Goal: Task Accomplishment & Management: Complete application form

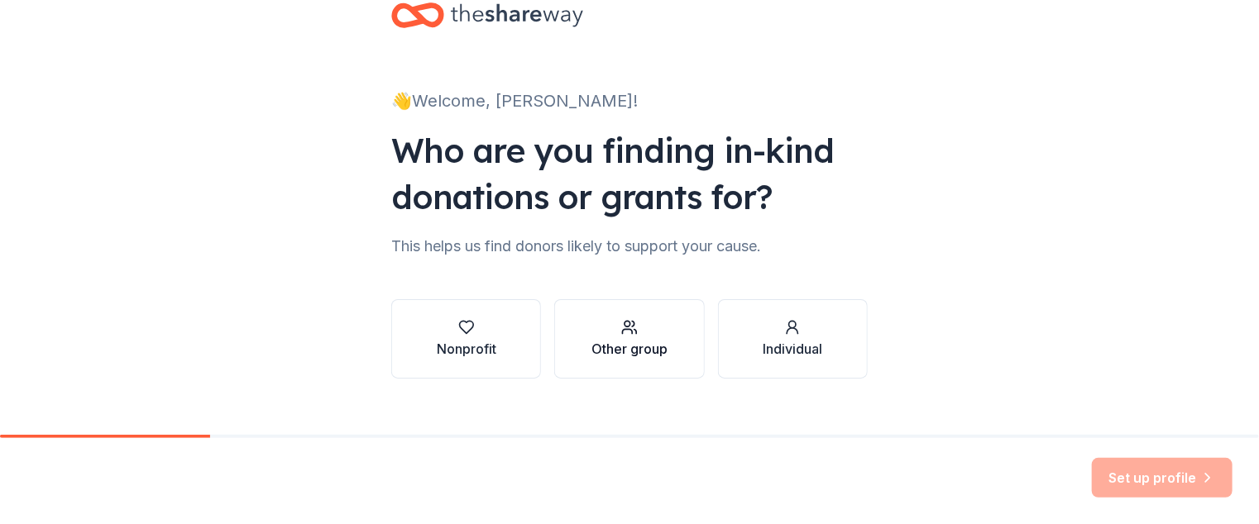
scroll to position [67, 0]
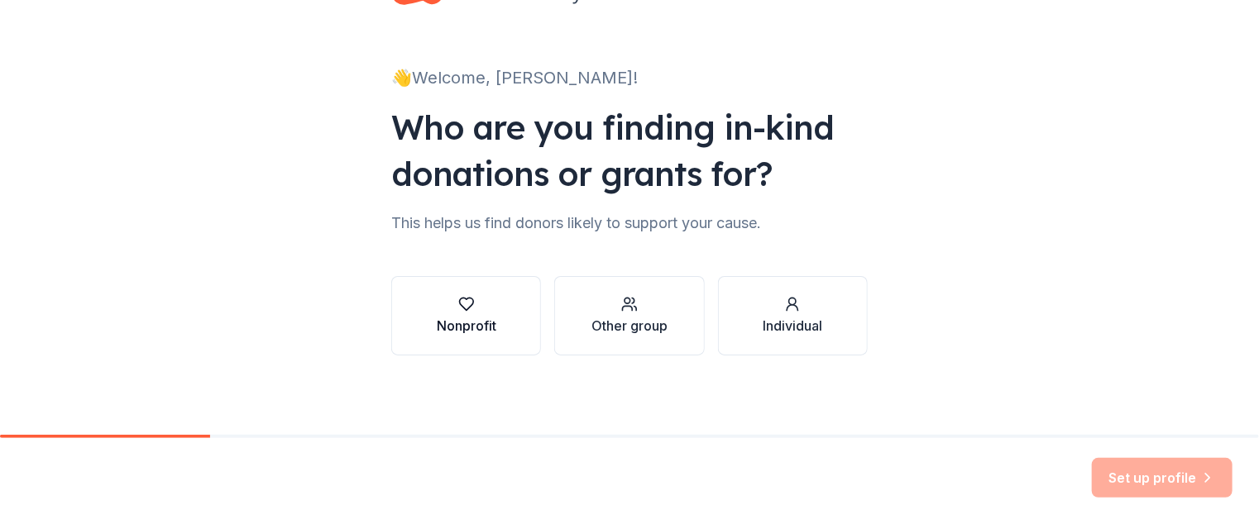
click at [464, 322] on div "Nonprofit" at bounding box center [467, 326] width 60 height 20
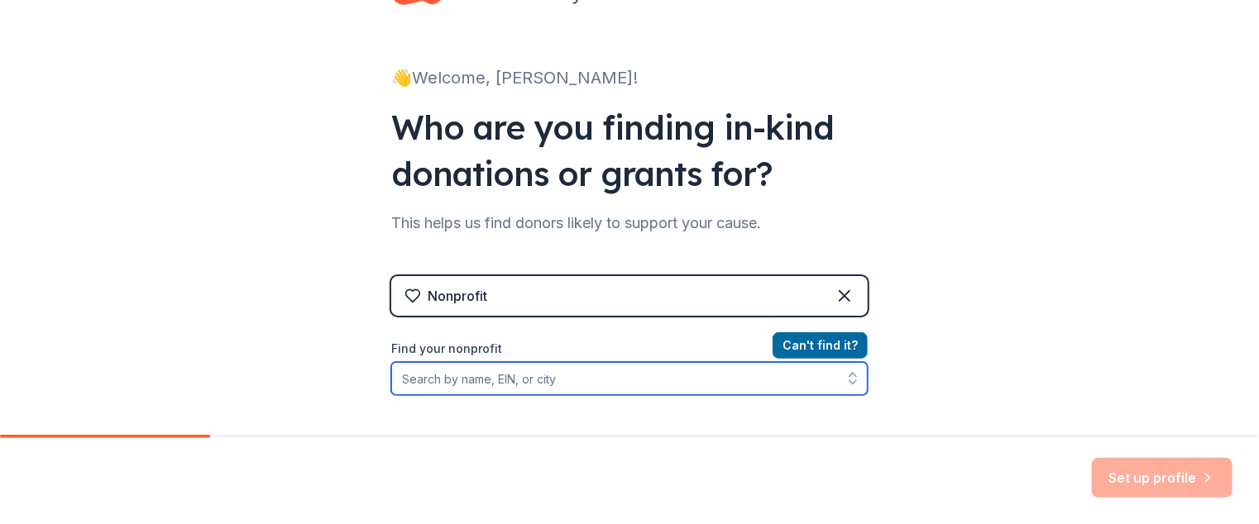
click at [749, 384] on input "Find your nonprofit" at bounding box center [629, 378] width 476 height 33
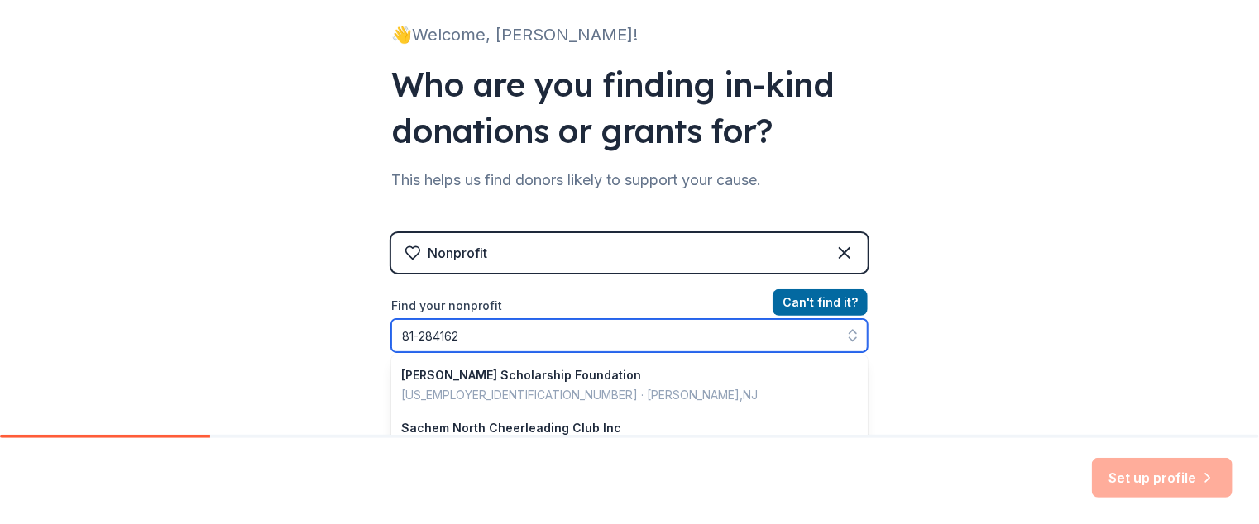
type input "[US_EMPLOYER_IDENTIFICATION_NUMBER]"
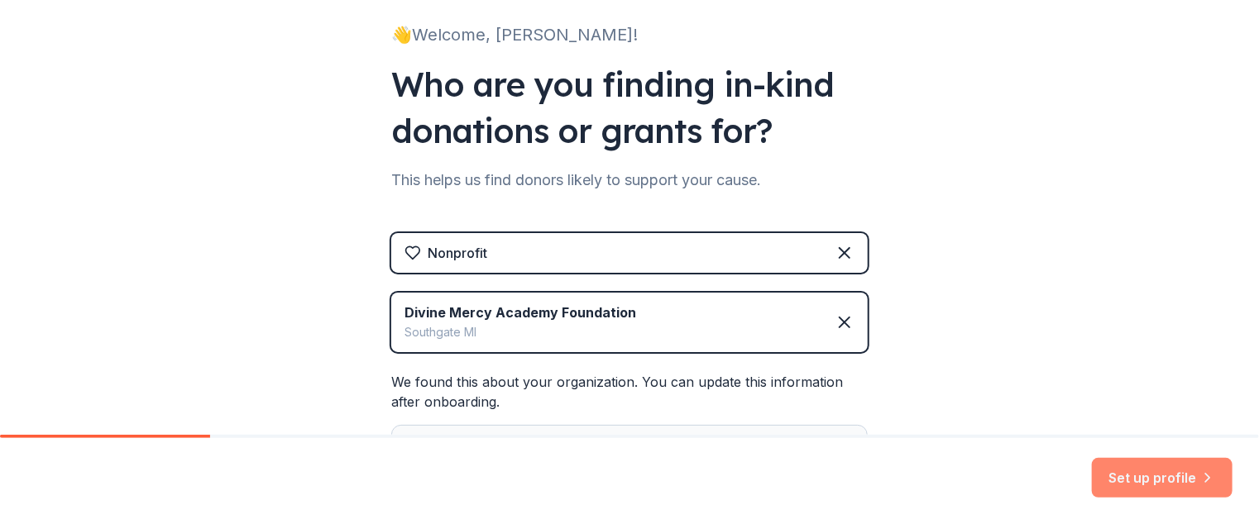
click at [1131, 472] on button "Set up profile" at bounding box center [1162, 478] width 141 height 40
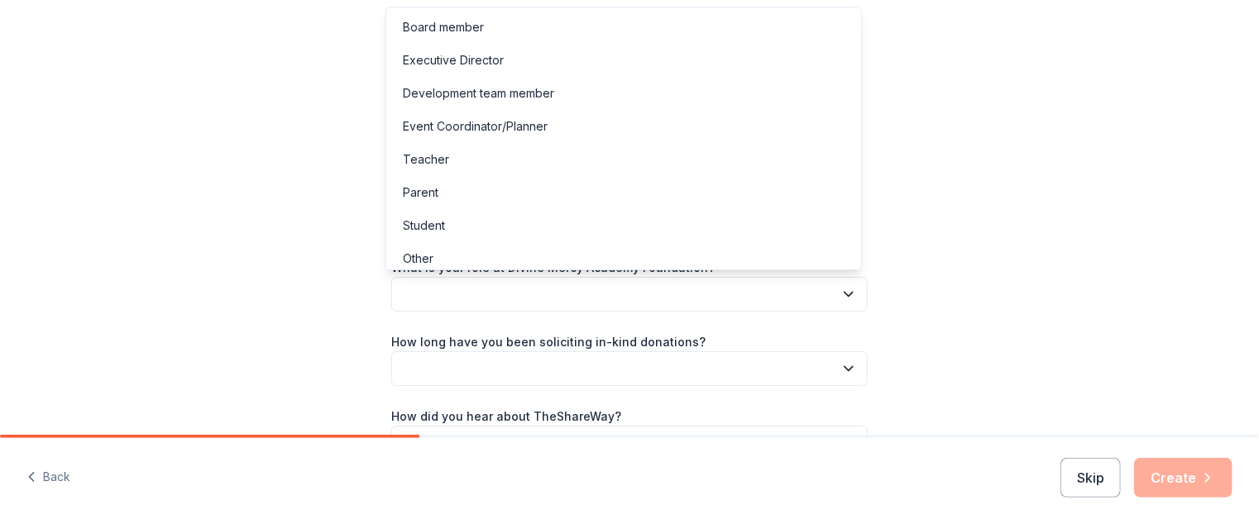
click at [613, 292] on button "button" at bounding box center [629, 294] width 476 height 35
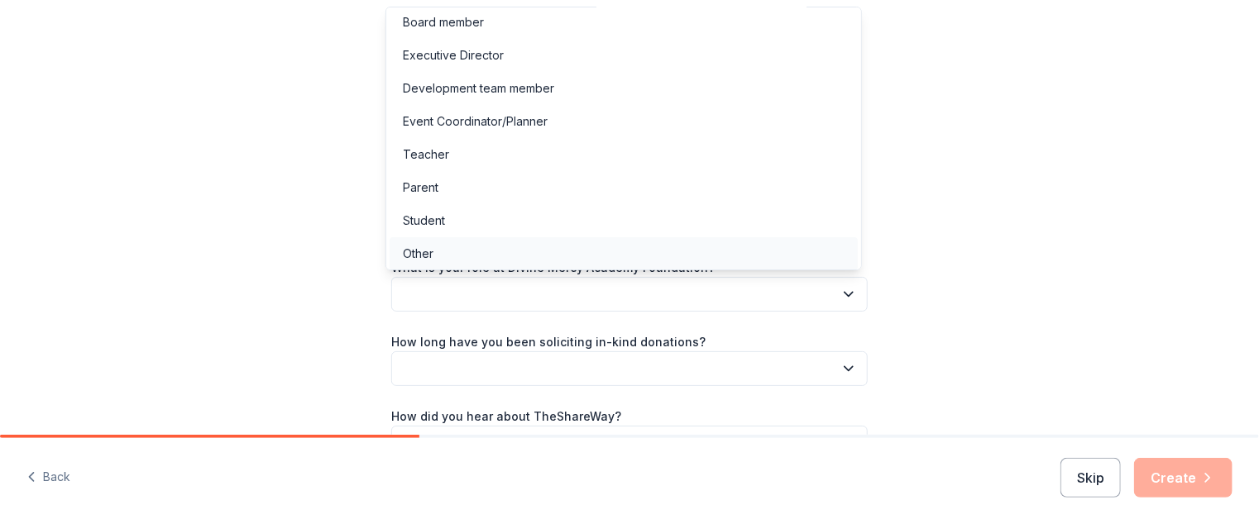
click at [493, 256] on div "Other" at bounding box center [623, 253] width 468 height 33
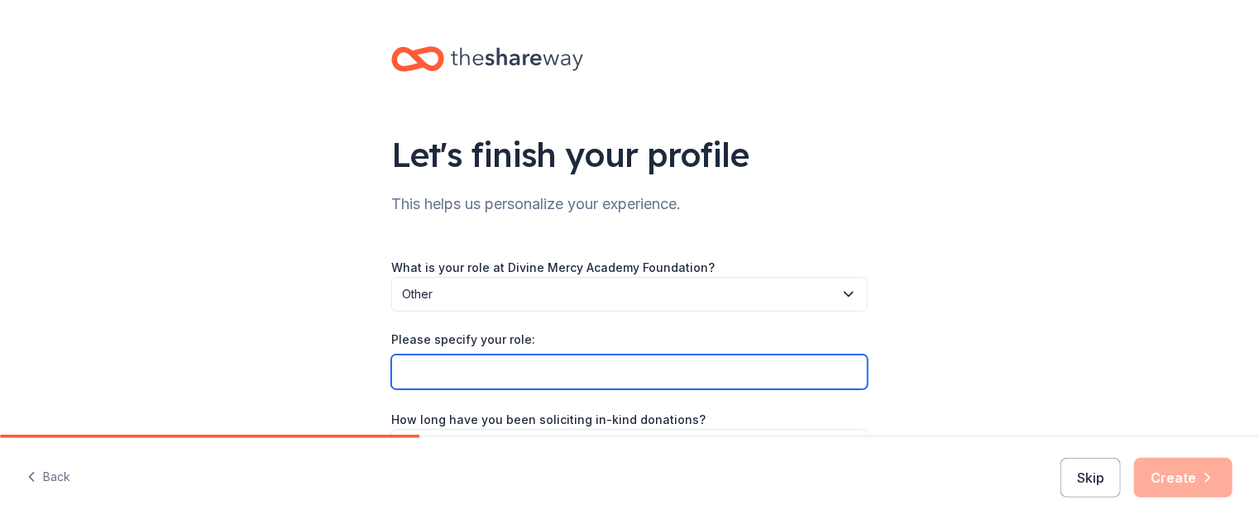
click at [443, 366] on input "Please specify your role:" at bounding box center [629, 372] width 476 height 35
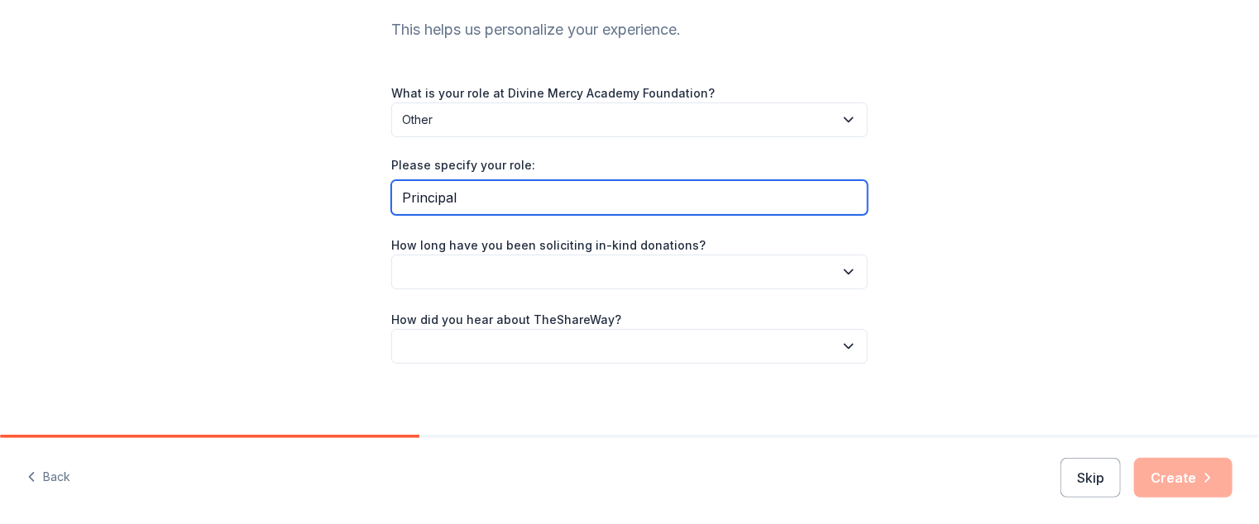
scroll to position [182, 0]
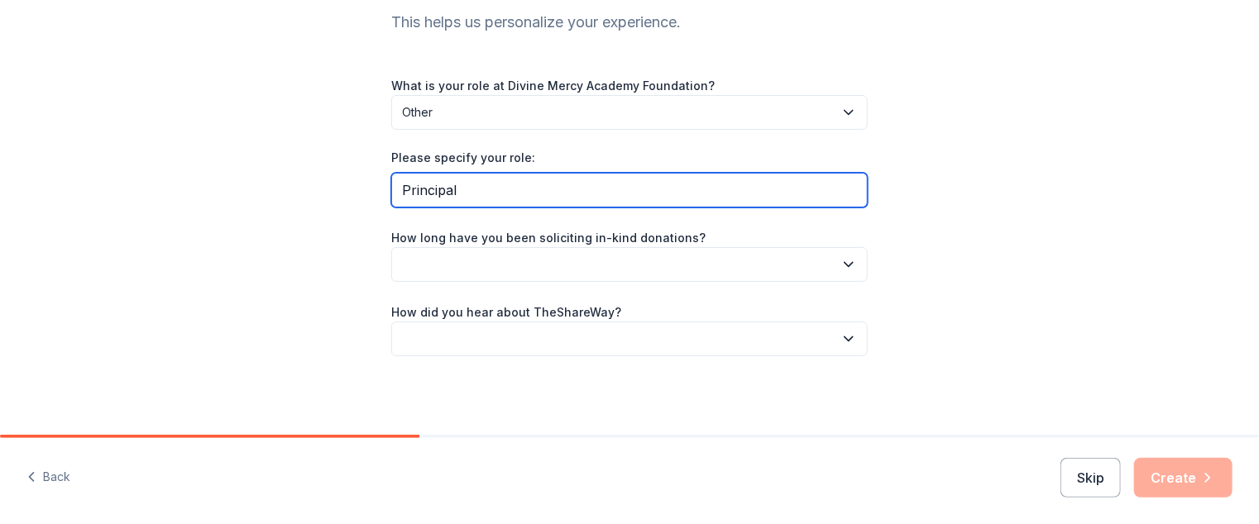
type input "Principal"
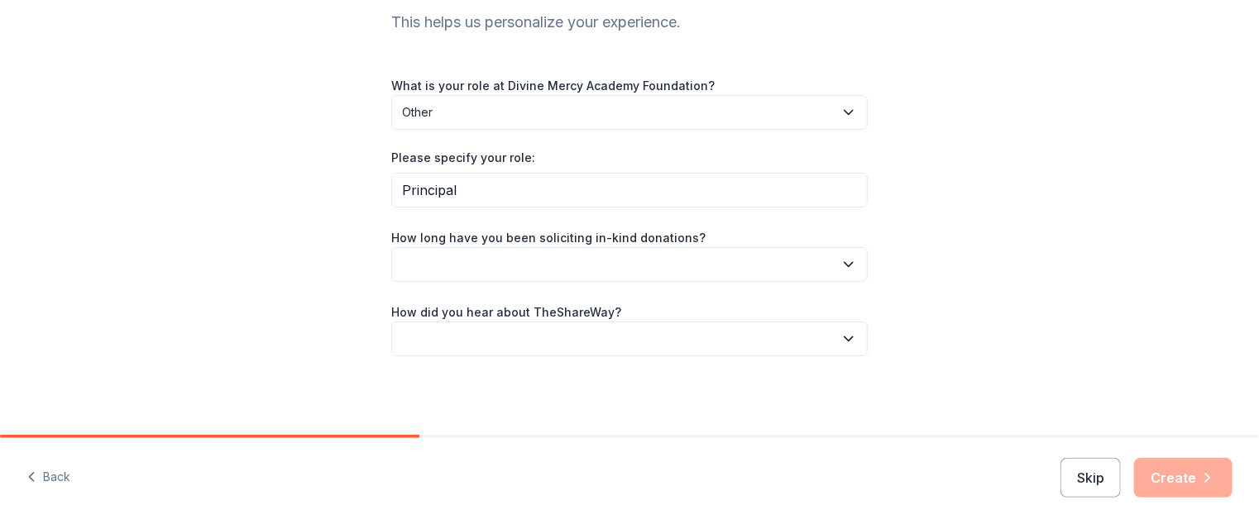
click at [840, 265] on icon "button" at bounding box center [848, 264] width 17 height 17
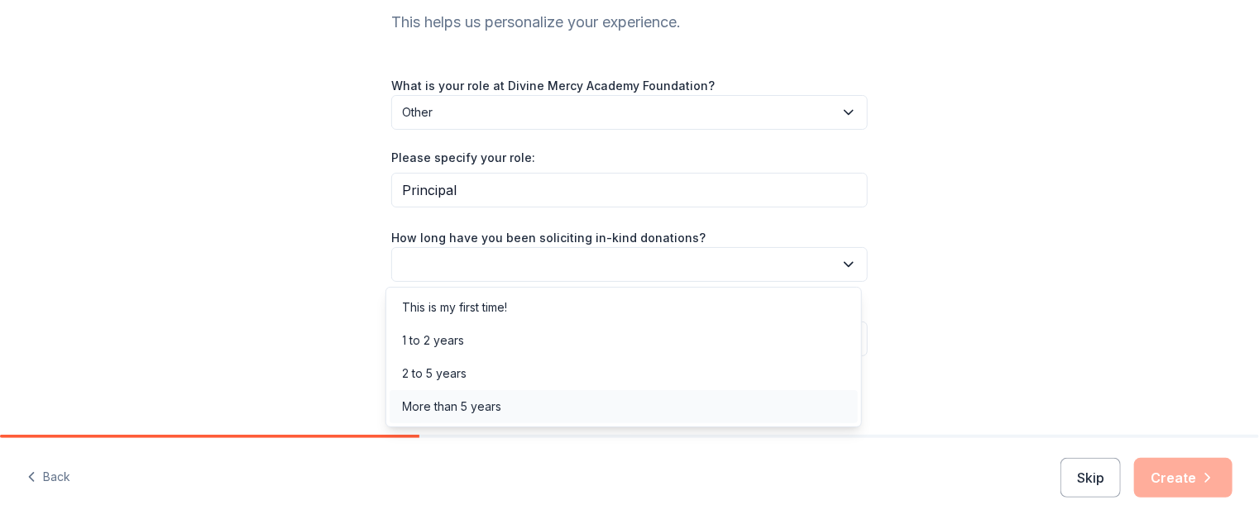
click at [469, 405] on div "More than 5 years" at bounding box center [452, 407] width 99 height 20
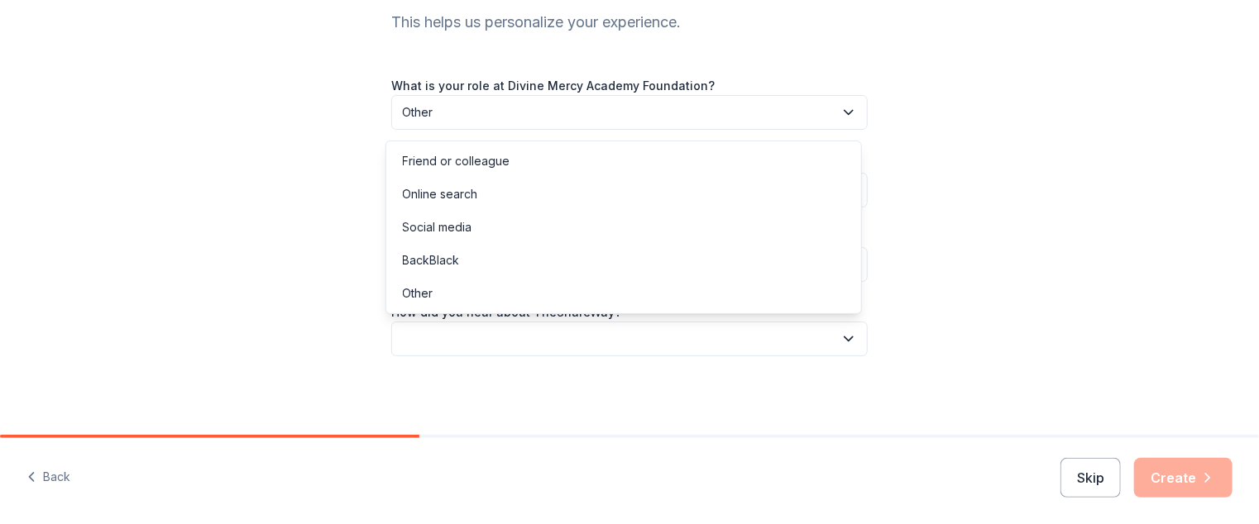
click at [596, 342] on button "button" at bounding box center [629, 339] width 476 height 35
click at [486, 166] on div "Friend or colleague" at bounding box center [457, 161] width 108 height 20
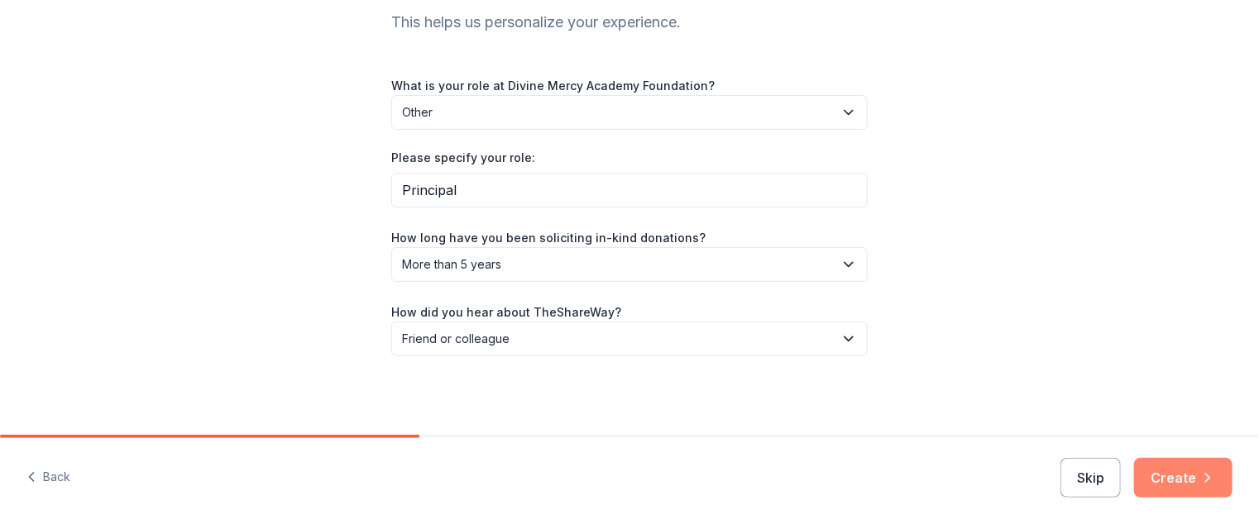
click at [1154, 477] on button "Create" at bounding box center [1183, 478] width 98 height 40
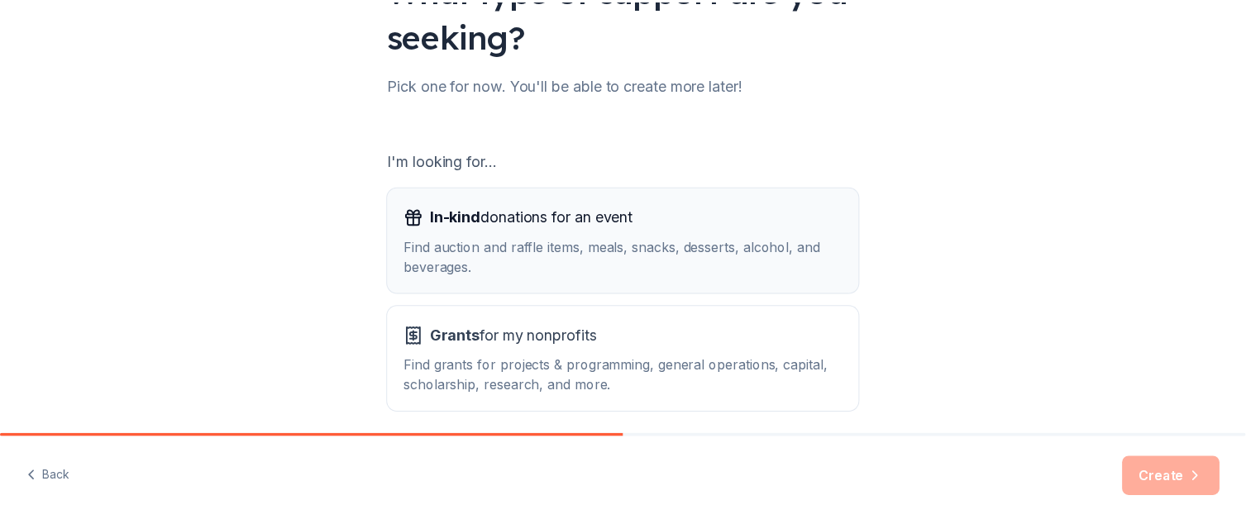
scroll to position [232, 0]
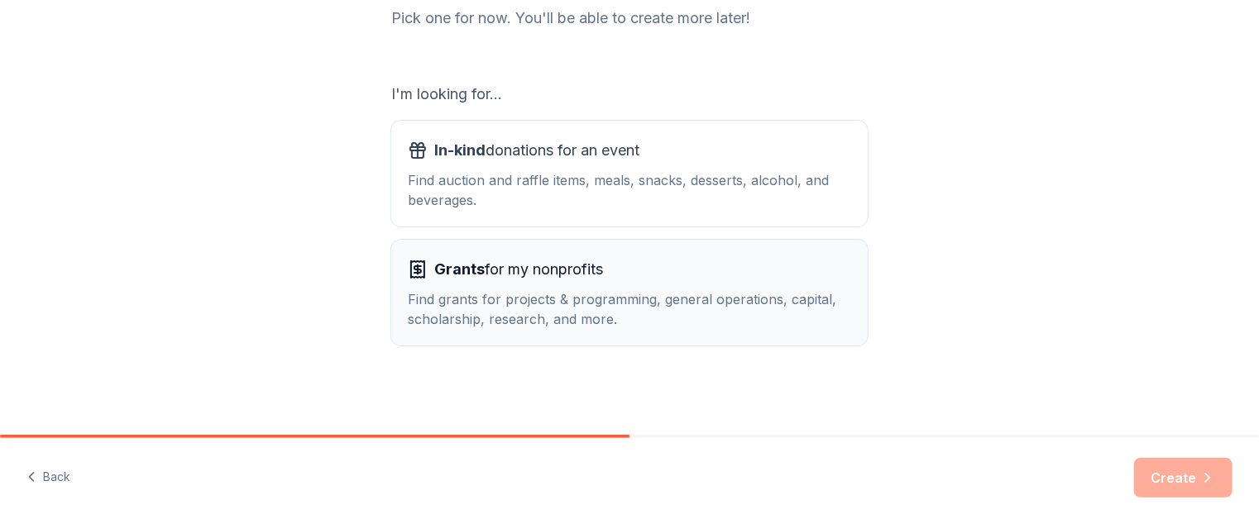
click at [569, 305] on div "Find grants for projects & programming, general operations, capital, scholarshi…" at bounding box center [629, 309] width 443 height 40
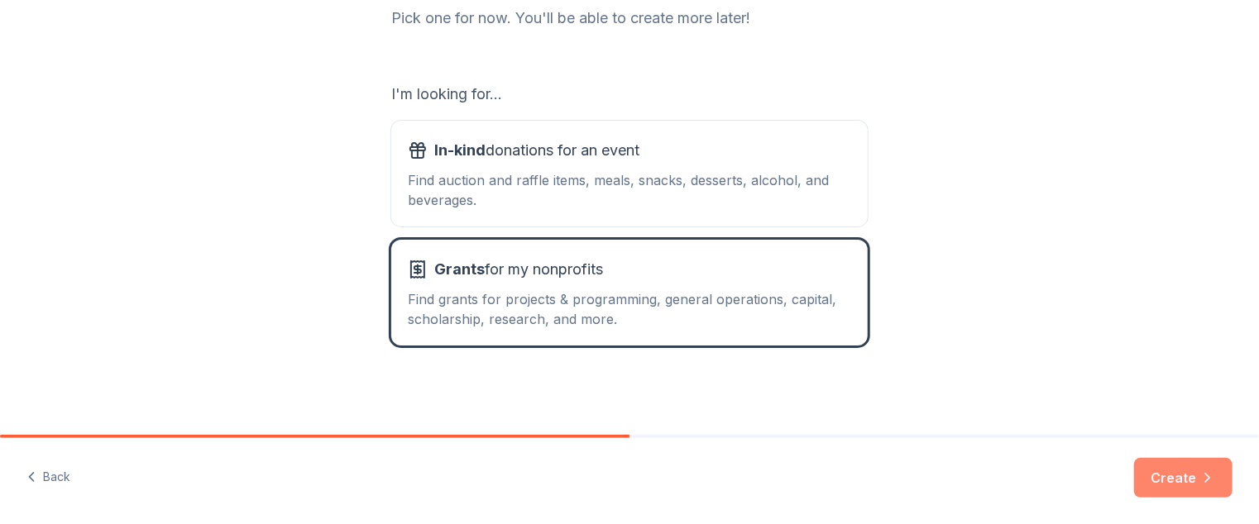
click at [1179, 480] on button "Create" at bounding box center [1183, 478] width 98 height 40
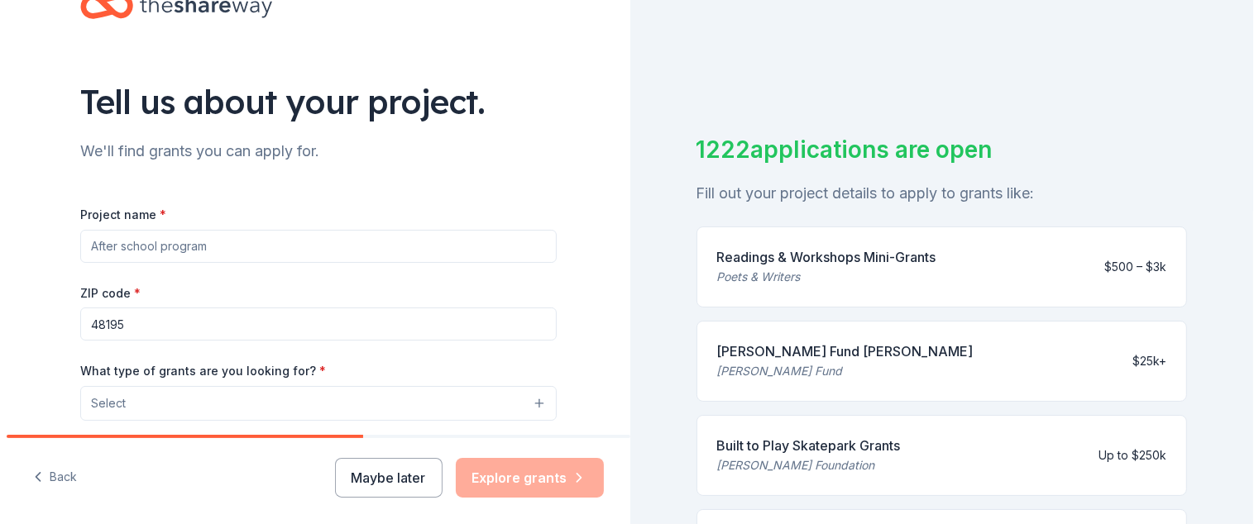
scroll to position [83, 0]
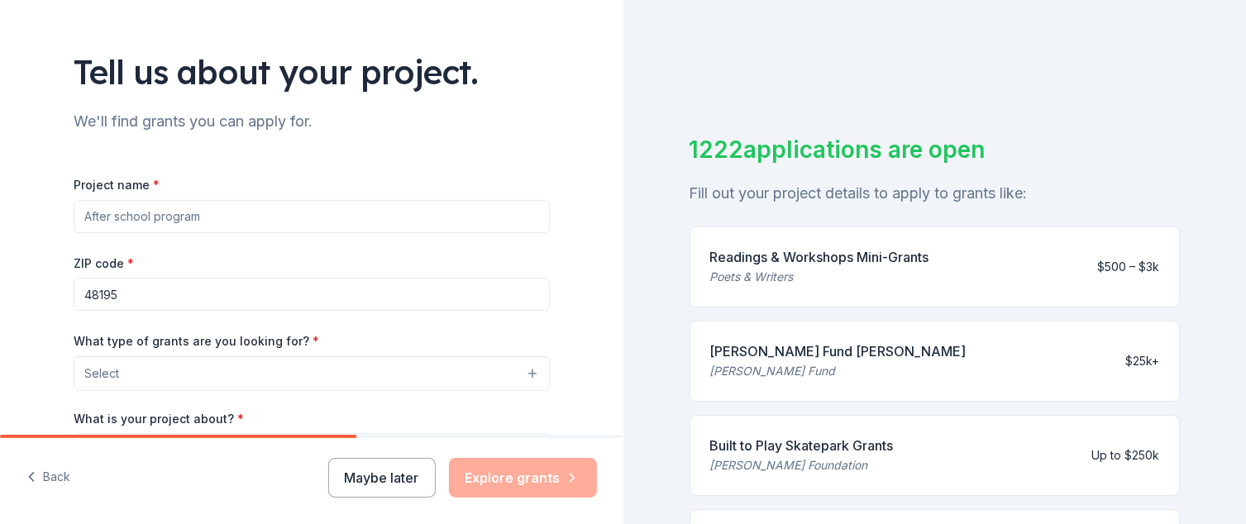
click at [208, 220] on input "Project name *" at bounding box center [312, 216] width 476 height 33
type input "Art Program"
drag, startPoint x: 142, startPoint y: 293, endPoint x: 74, endPoint y: 298, distance: 68.0
click at [74, 298] on input "48195" at bounding box center [312, 294] width 476 height 33
type input "48154"
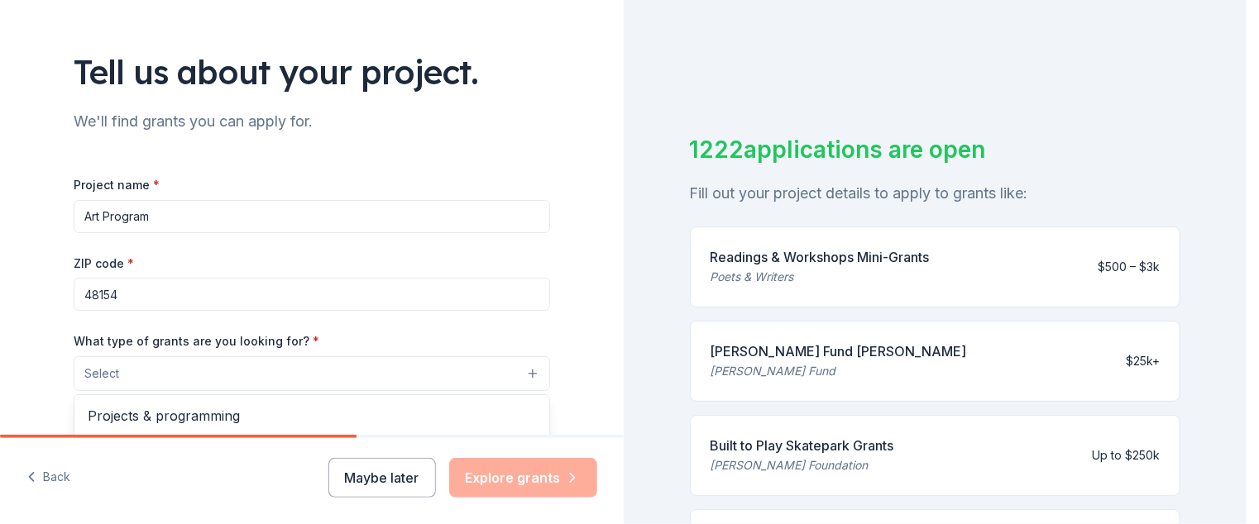
click at [93, 366] on span "Select" at bounding box center [101, 374] width 35 height 20
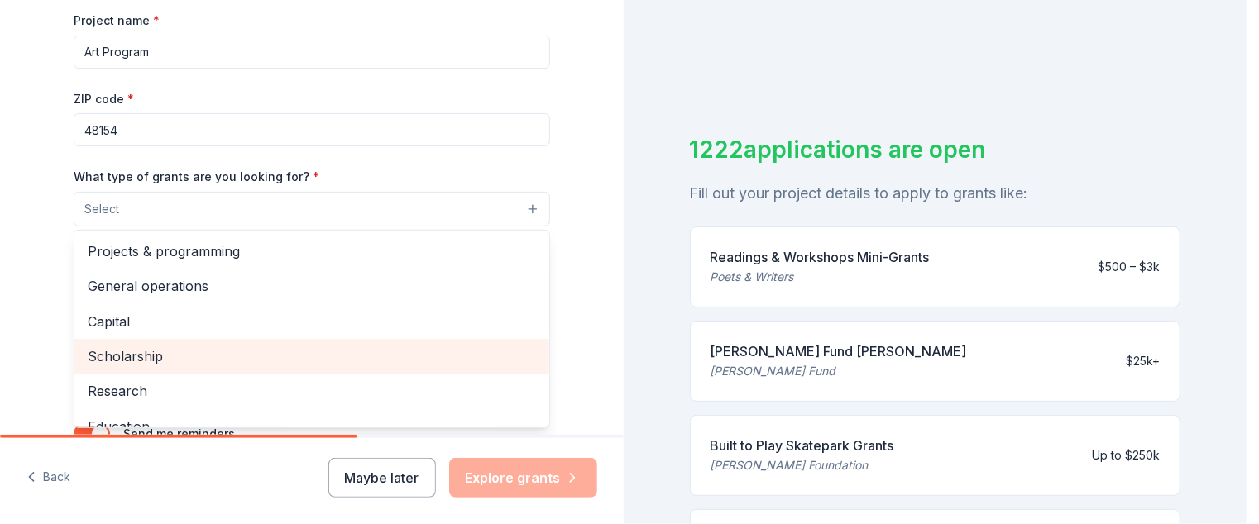
scroll to position [248, 0]
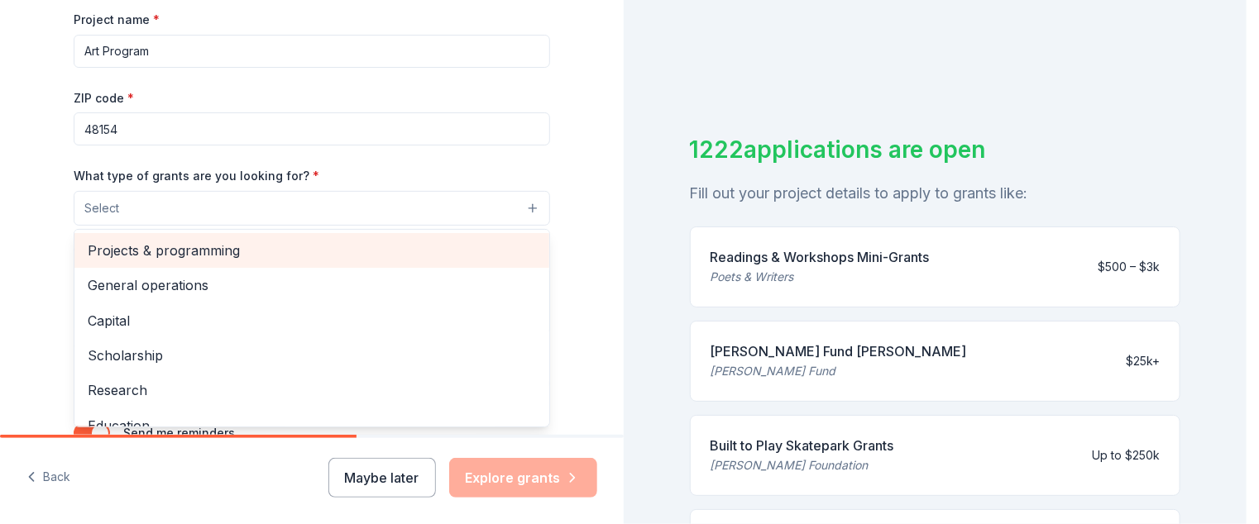
click at [215, 249] on span "Projects & programming" at bounding box center [312, 251] width 448 height 22
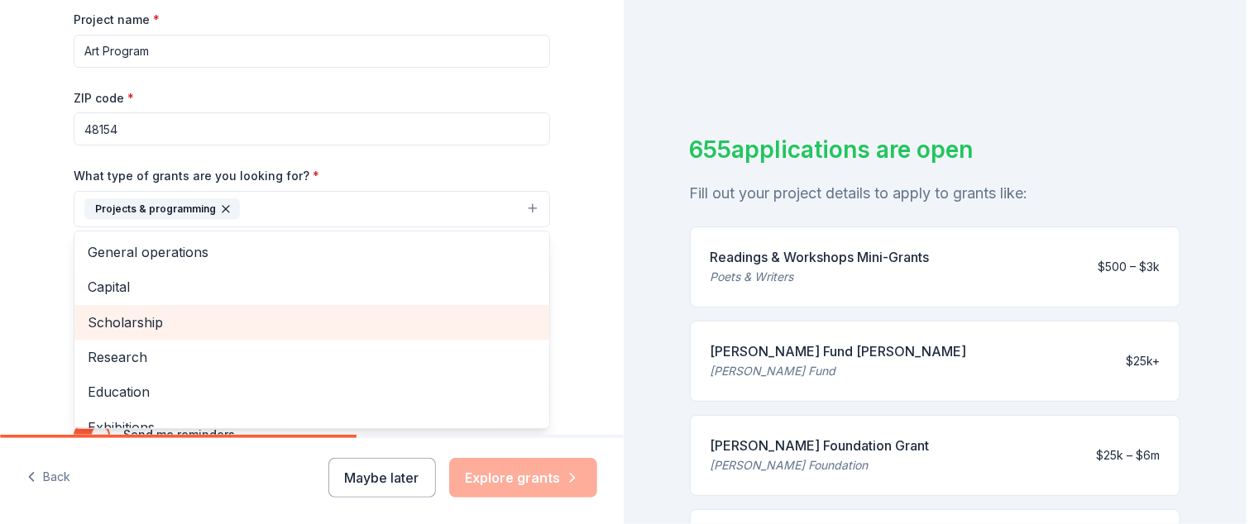
click at [149, 319] on span "Scholarship" at bounding box center [312, 323] width 448 height 22
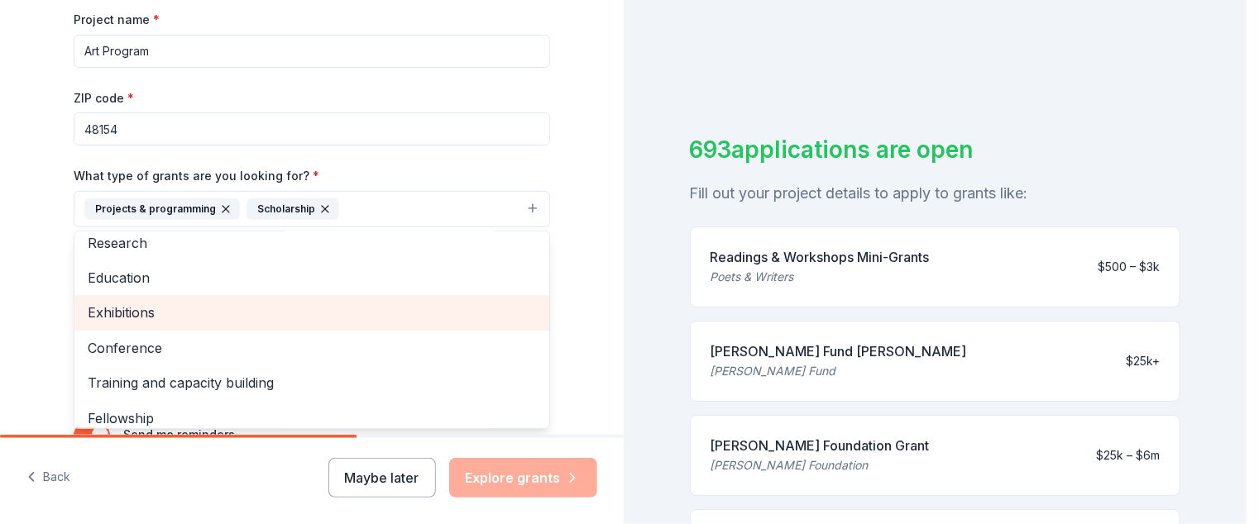
scroll to position [42, 0]
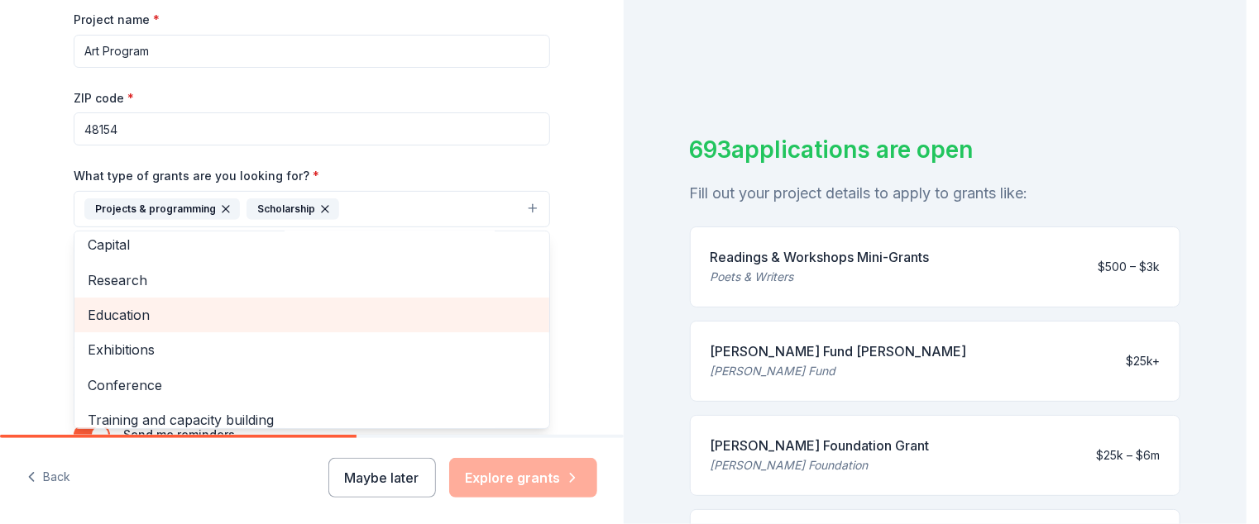
click at [116, 311] on span "Education" at bounding box center [312, 315] width 448 height 22
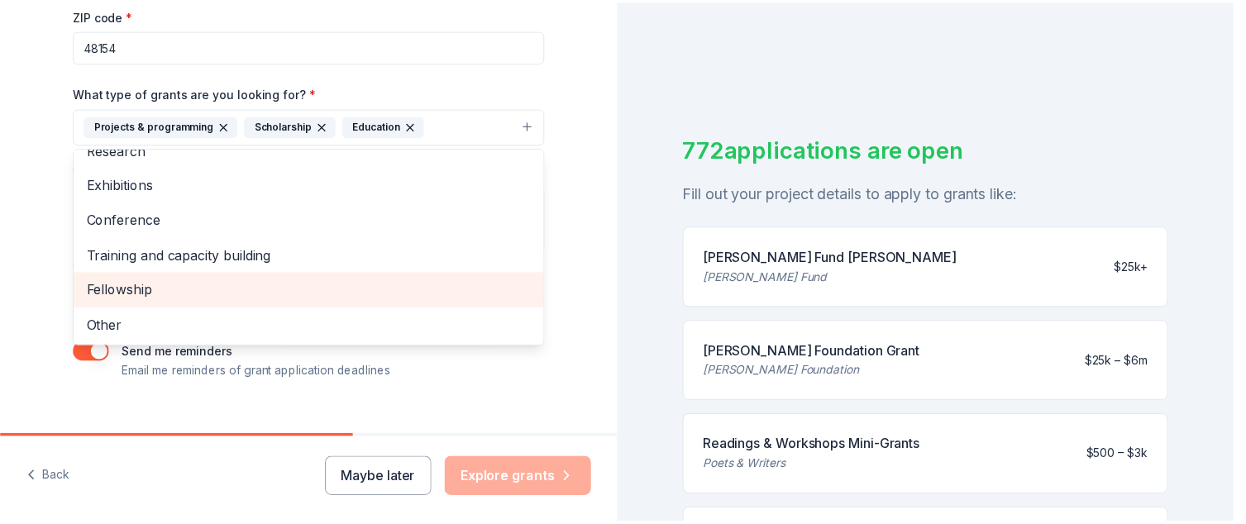
scroll to position [357, 0]
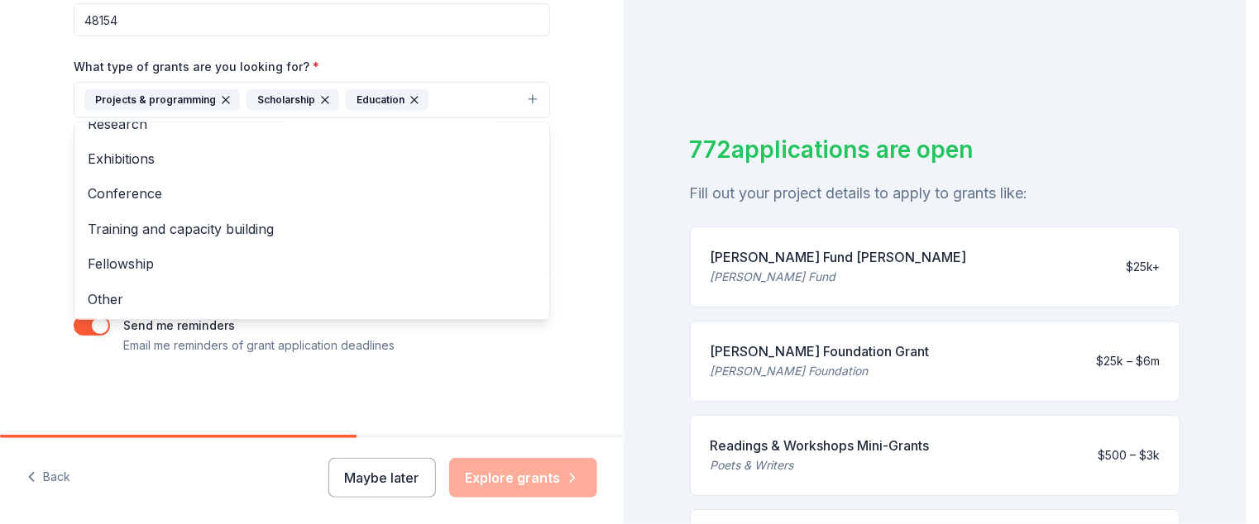
click at [498, 375] on div "Tell us about your project. We'll find grants you can apply for. Project name *…" at bounding box center [311, 39] width 529 height 792
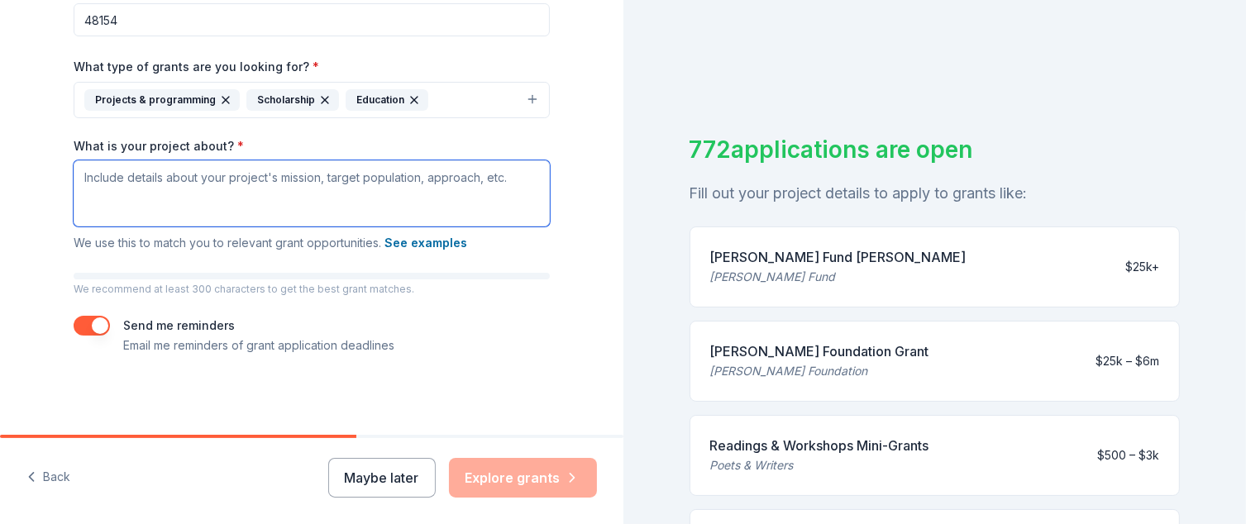
click at [83, 179] on textarea "What is your project about? *" at bounding box center [312, 193] width 476 height 66
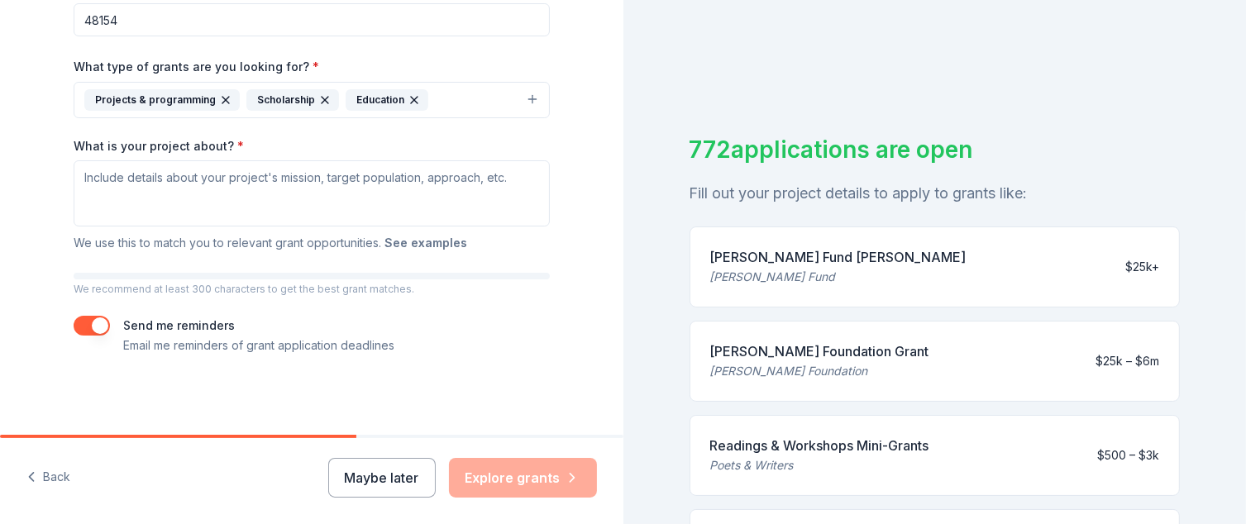
click at [412, 241] on button "See examples" at bounding box center [426, 243] width 83 height 20
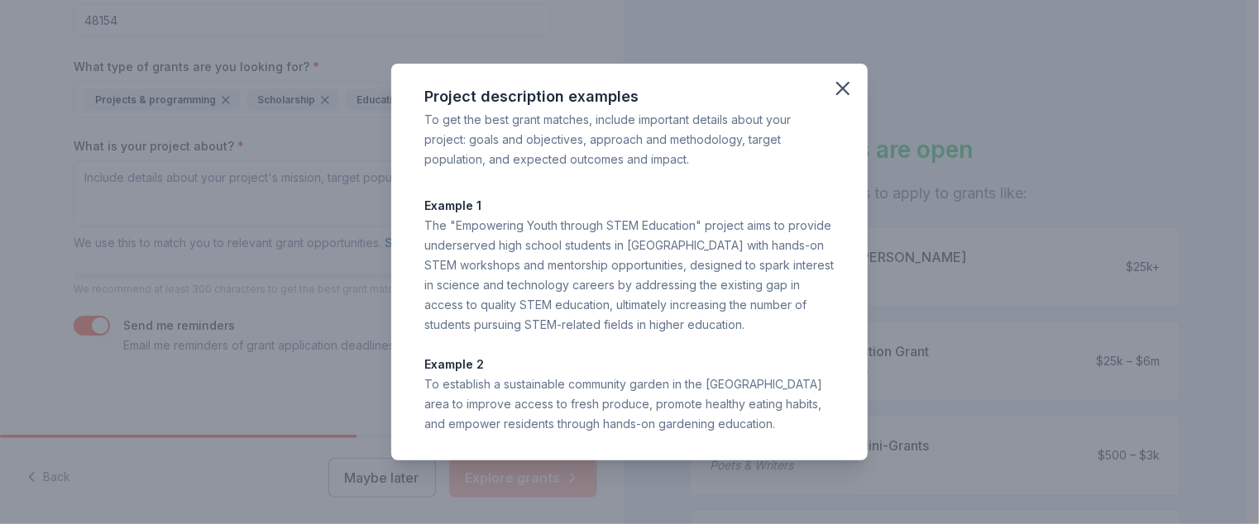
drag, startPoint x: 837, startPoint y: 83, endPoint x: 748, endPoint y: 113, distance: 94.4
click at [835, 84] on icon "button" at bounding box center [842, 88] width 23 height 23
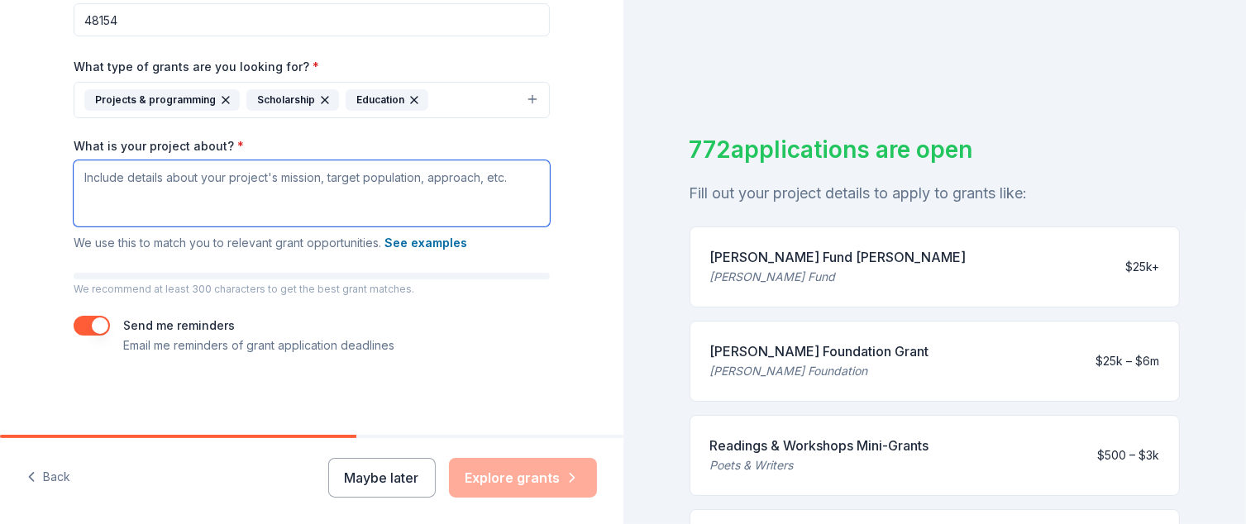
click at [98, 187] on textarea "What is your project about? *" at bounding box center [312, 193] width 476 height 66
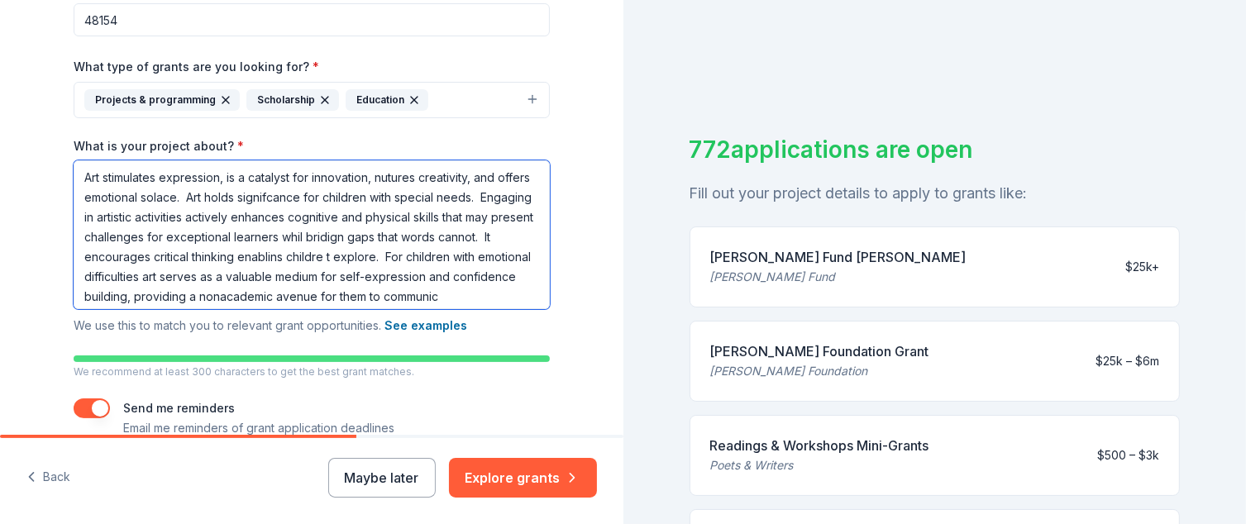
scroll to position [14, 0]
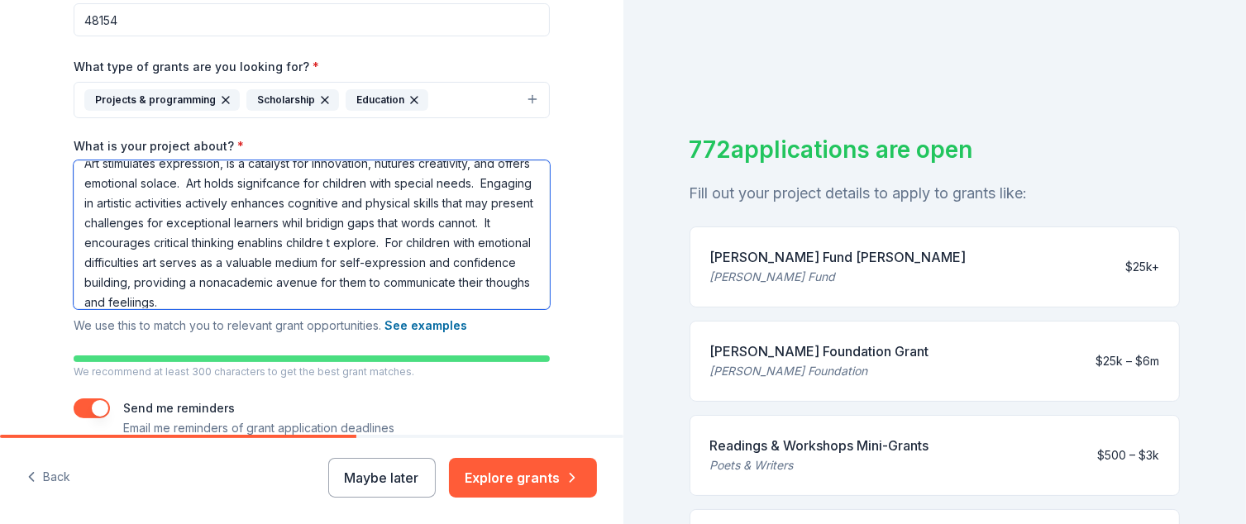
click at [221, 300] on textarea "Art stimulates expression, is a catalyst for innovation, nutures creativity, an…" at bounding box center [312, 234] width 476 height 149
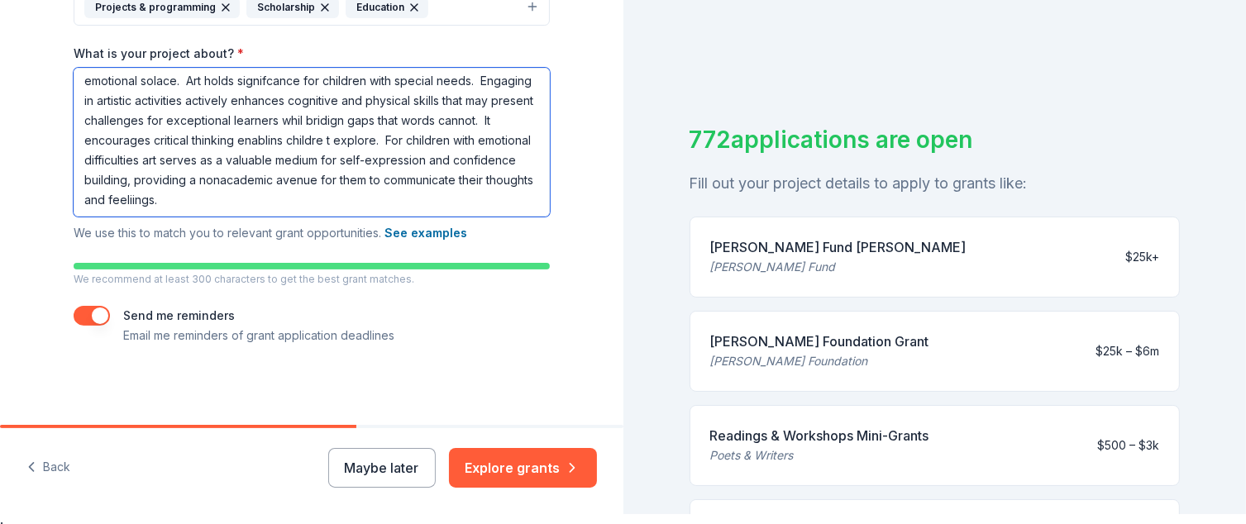
scroll to position [20, 0]
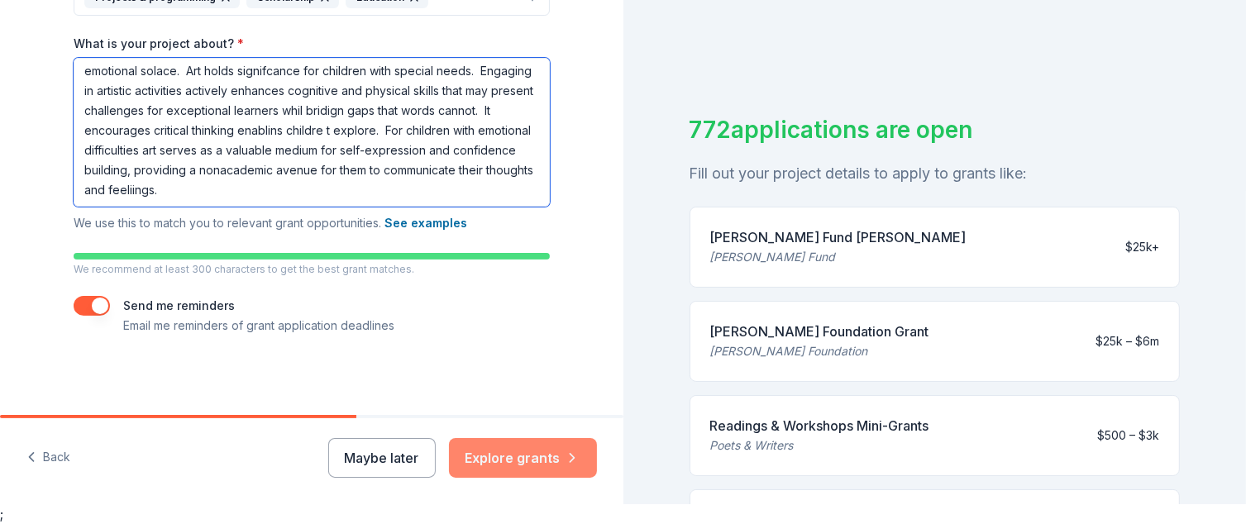
type textarea "Art stimulates expression, is a catalyst for innovation, nutures creativity, an…"
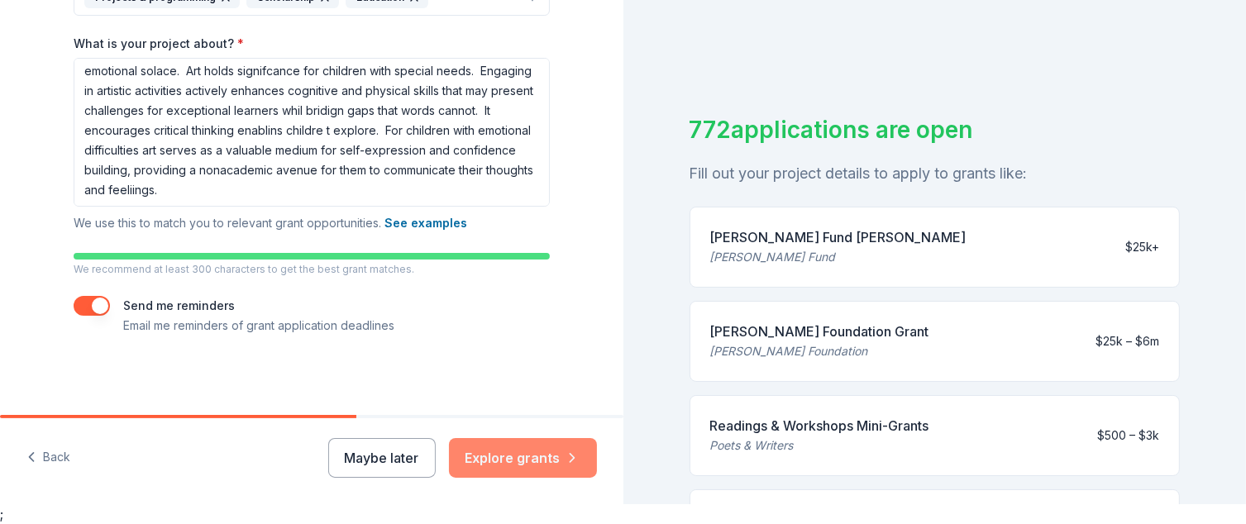
click at [503, 453] on button "Explore grants" at bounding box center [523, 458] width 148 height 40
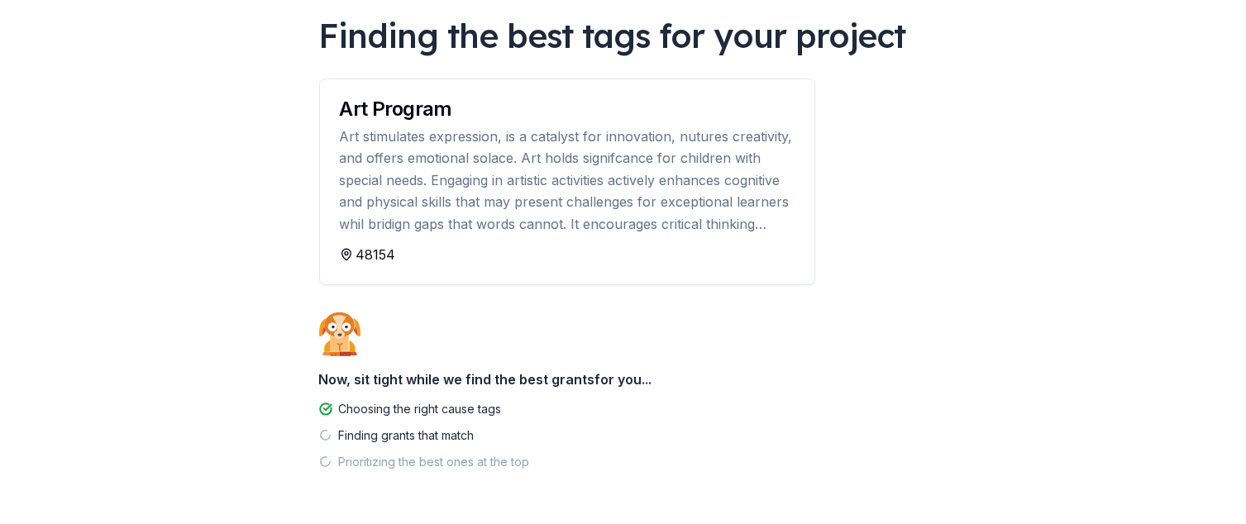
scroll to position [165, 0]
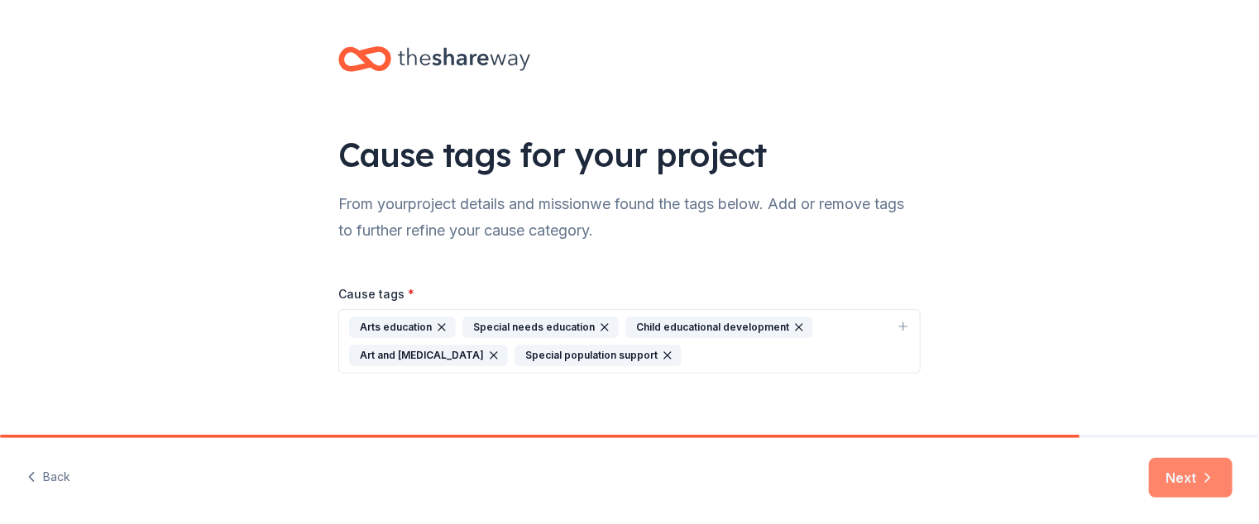
click at [1180, 479] on button "Next" at bounding box center [1191, 478] width 84 height 40
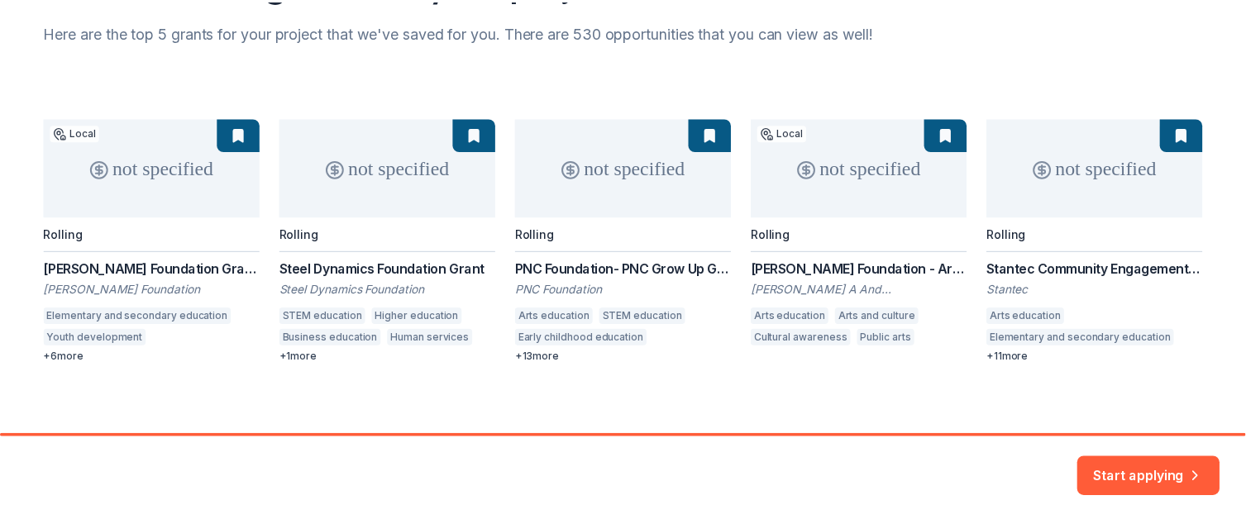
scroll to position [182, 0]
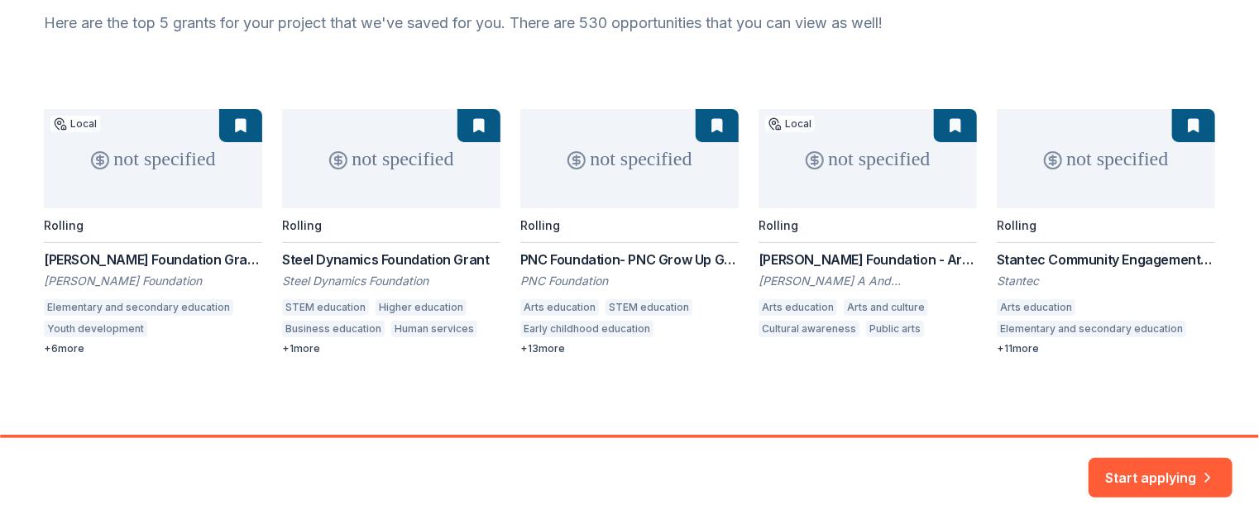
click at [881, 163] on div "not specified Local Rolling [PERSON_NAME] Foundation Grant Partners [PERSON_NAM…" at bounding box center [629, 232] width 1171 height 246
click at [949, 121] on div "not specified Local Rolling [PERSON_NAME] Foundation Grant Partners [PERSON_NAM…" at bounding box center [629, 232] width 1171 height 246
click at [1138, 470] on button "Start applying" at bounding box center [1160, 468] width 144 height 40
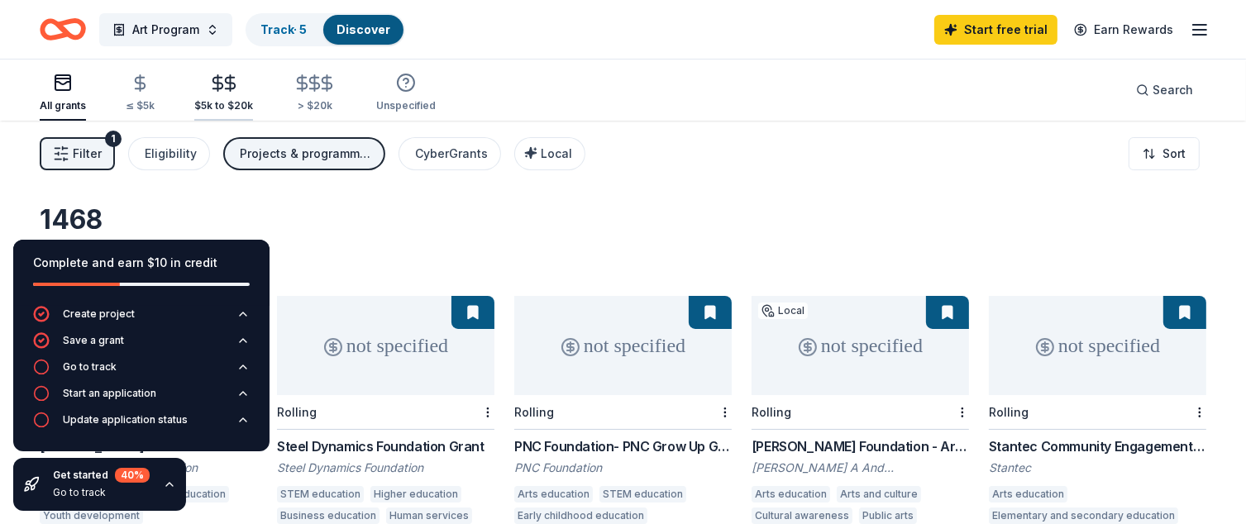
click at [224, 91] on icon "button" at bounding box center [230, 83] width 19 height 19
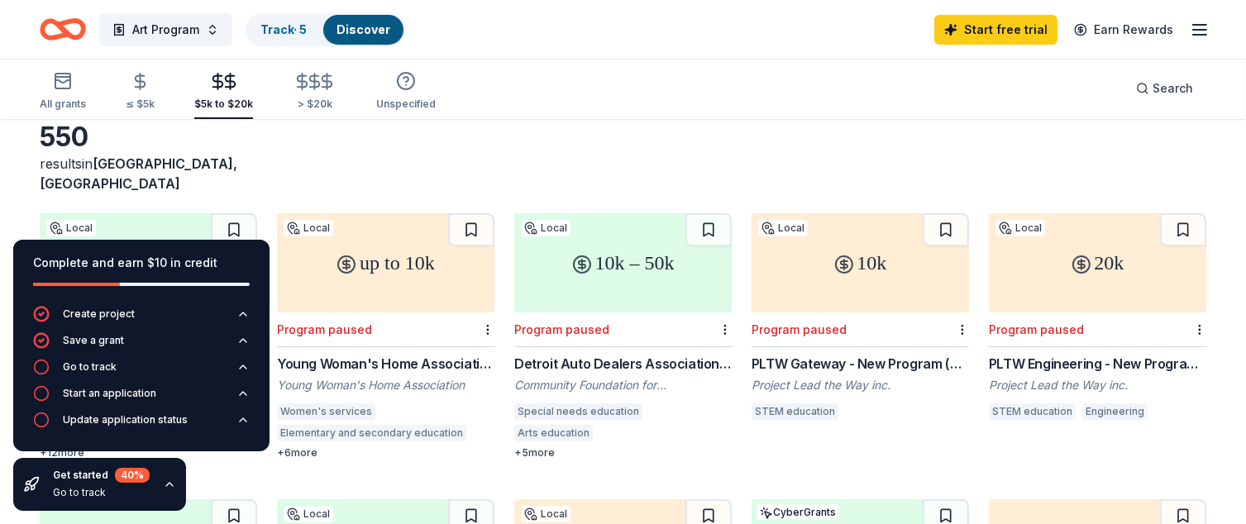
scroll to position [165, 0]
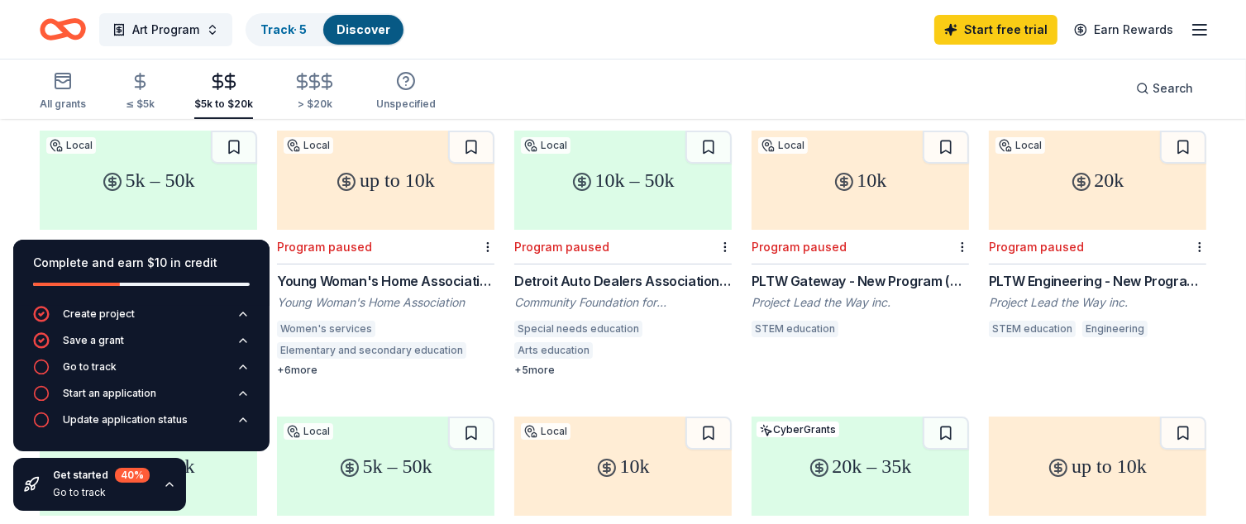
click at [585, 271] on div "Detroit Auto Dealers Association (DADA) Charitable Foundation Fund" at bounding box center [622, 281] width 217 height 20
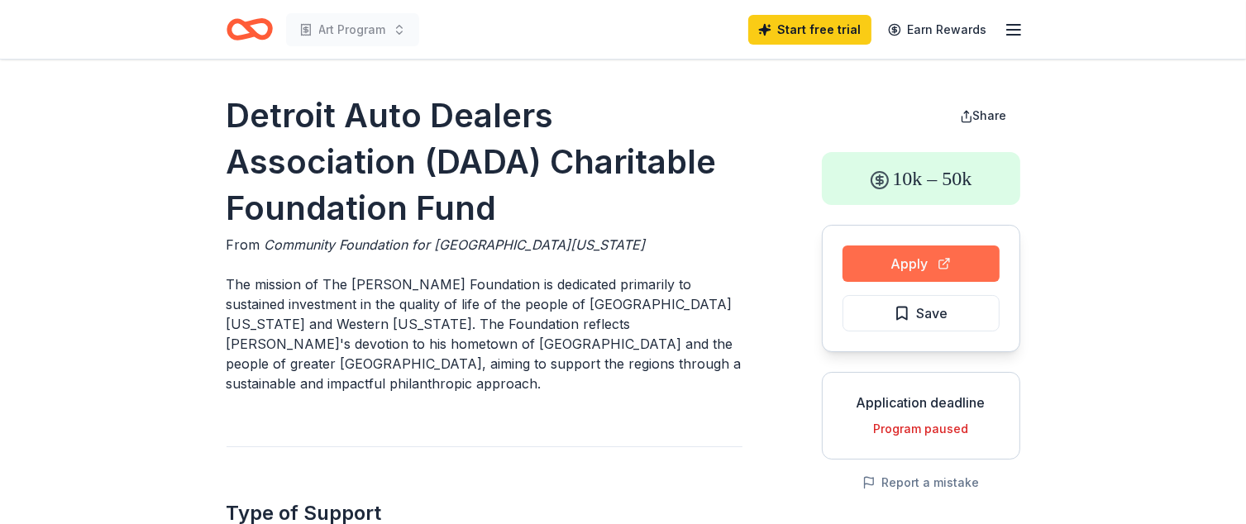
click at [920, 270] on button "Apply" at bounding box center [921, 264] width 157 height 36
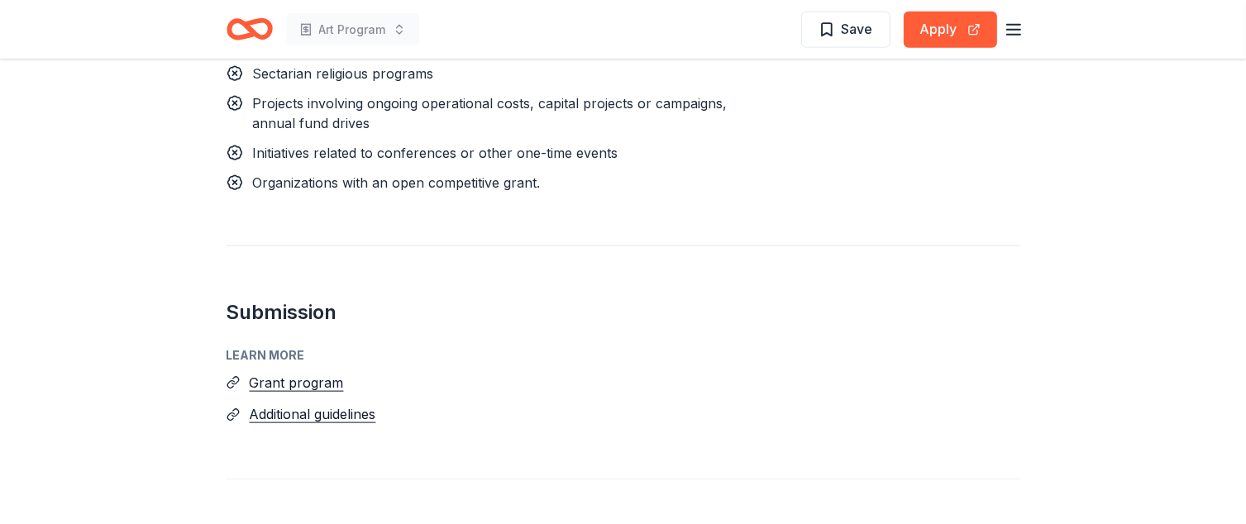
scroll to position [1985, 0]
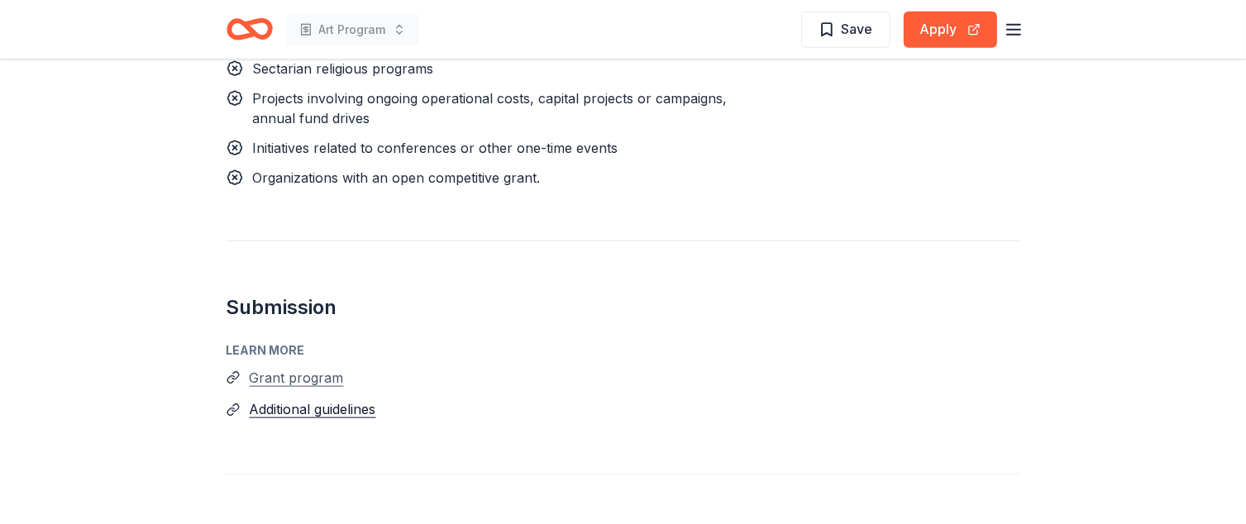
click at [299, 367] on button "Grant program" at bounding box center [297, 378] width 94 height 22
